Goal: Information Seeking & Learning: Learn about a topic

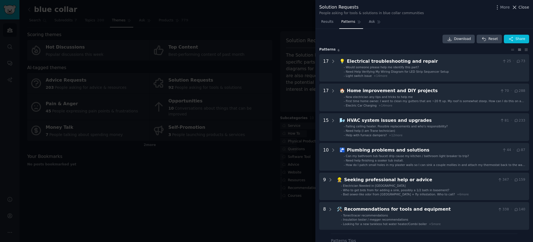
click at [524, 6] on span "Close" at bounding box center [524, 7] width 11 height 6
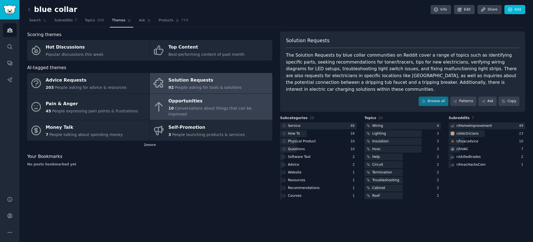
click at [181, 104] on div "Opportunities" at bounding box center [219, 101] width 101 height 9
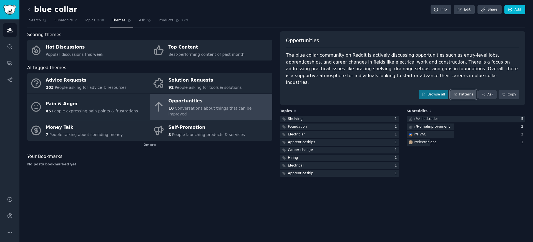
click at [455, 91] on link "Patterns" at bounding box center [463, 94] width 26 height 9
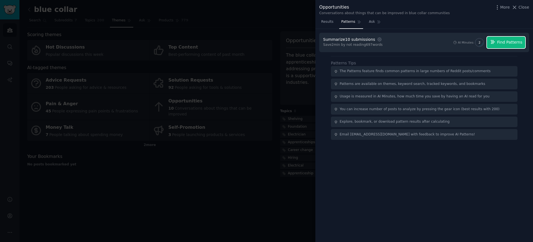
click at [504, 47] on button "Find Patterns" at bounding box center [506, 43] width 38 height 12
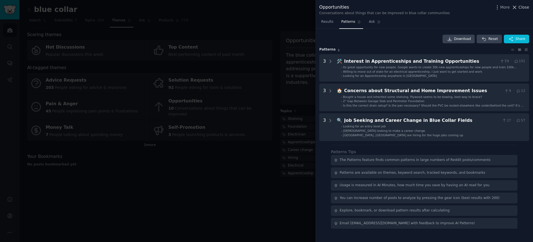
click at [523, 6] on span "Close" at bounding box center [524, 7] width 11 height 6
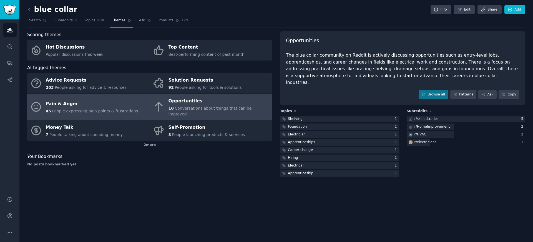
click at [99, 109] on span "People expressing pain points & frustrations" at bounding box center [95, 111] width 86 height 4
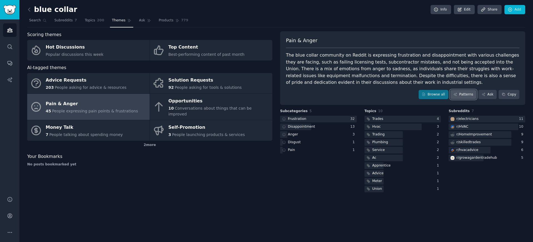
click at [467, 92] on link "Patterns" at bounding box center [463, 94] width 26 height 9
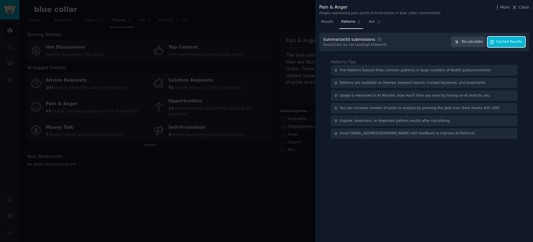
click at [502, 43] on span "Cached Results" at bounding box center [509, 41] width 26 height 5
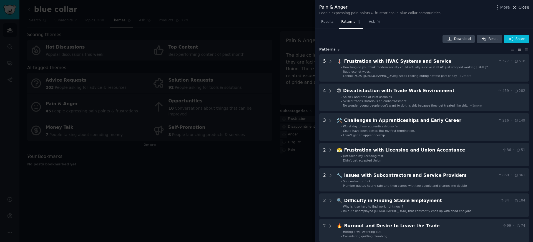
click at [518, 9] on button "Close" at bounding box center [520, 7] width 17 height 6
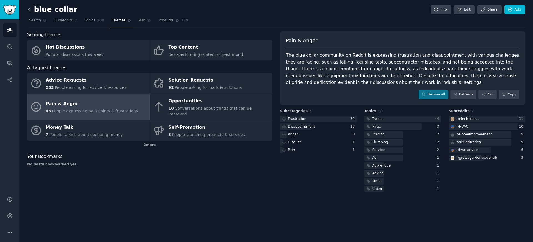
click at [31, 7] on icon at bounding box center [29, 10] width 6 height 6
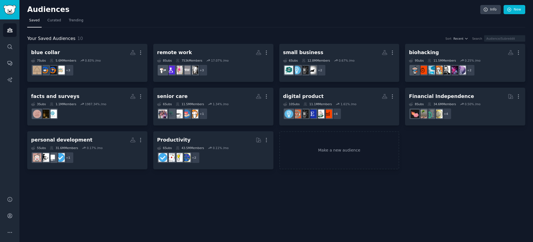
click at [160, 189] on div "Audiences Info New Saved Curated Trending Your Saved Audiences 10 Sort Recent S…" at bounding box center [276, 121] width 514 height 242
click at [91, 18] on nav "Saved Curated Trending" at bounding box center [276, 21] width 498 height 11
click at [74, 22] on span "Trending" at bounding box center [76, 20] width 14 height 5
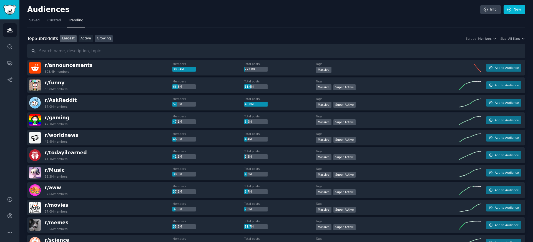
click at [105, 38] on link "Growing" at bounding box center [104, 38] width 18 height 7
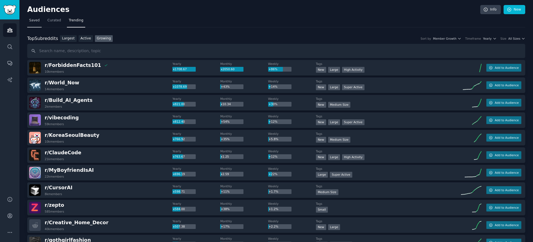
click at [39, 23] on link "Saved" at bounding box center [34, 21] width 14 height 11
